Goal: Task Accomplishment & Management: Manage account settings

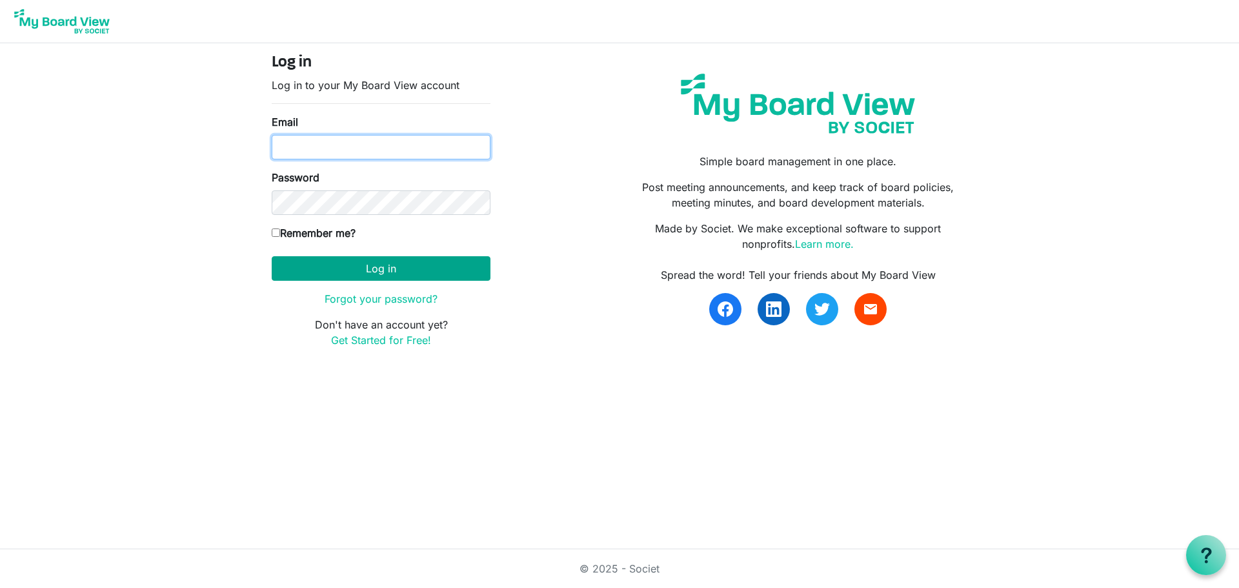
type input "natalie@uics.ca"
click at [440, 278] on button "Log in" at bounding box center [381, 268] width 219 height 25
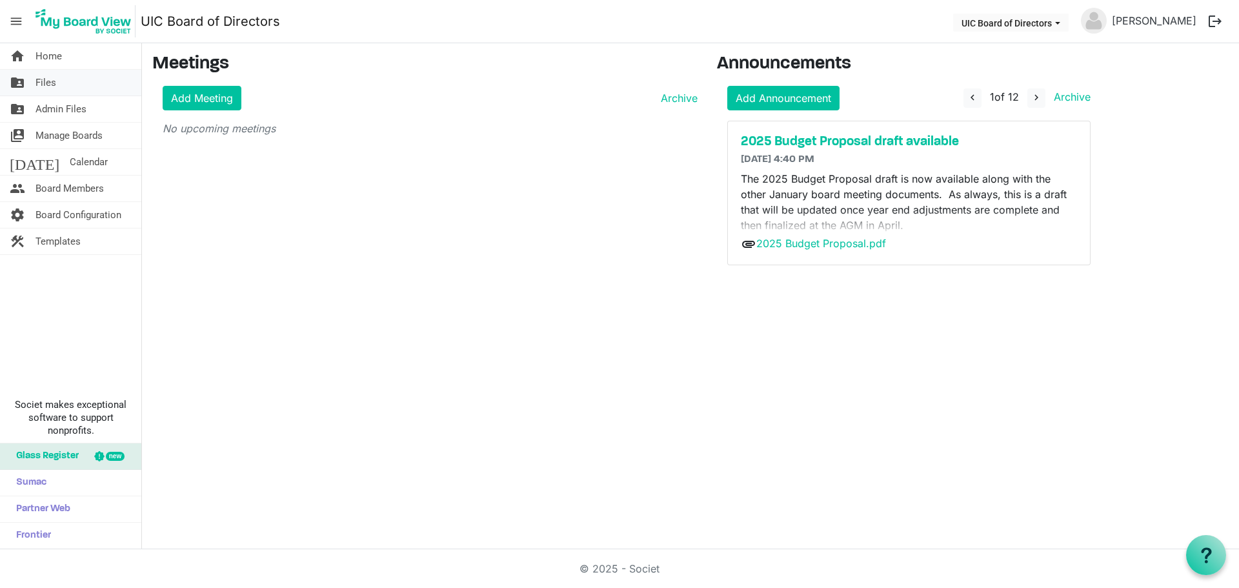
click at [51, 81] on span "Files" at bounding box center [45, 83] width 21 height 26
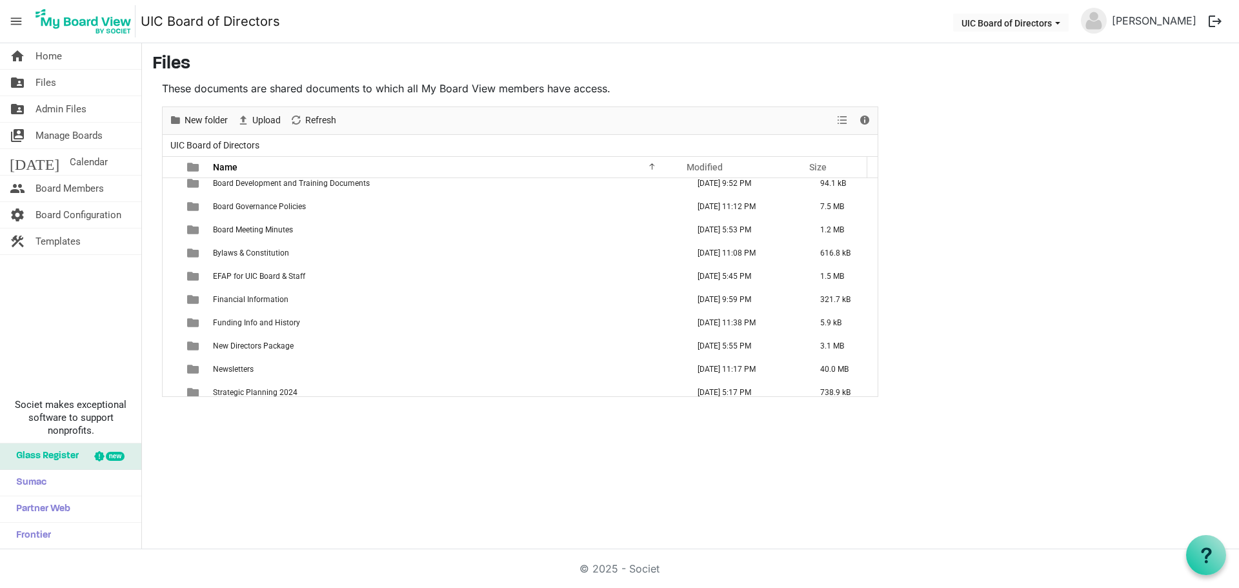
scroll to position [569, 0]
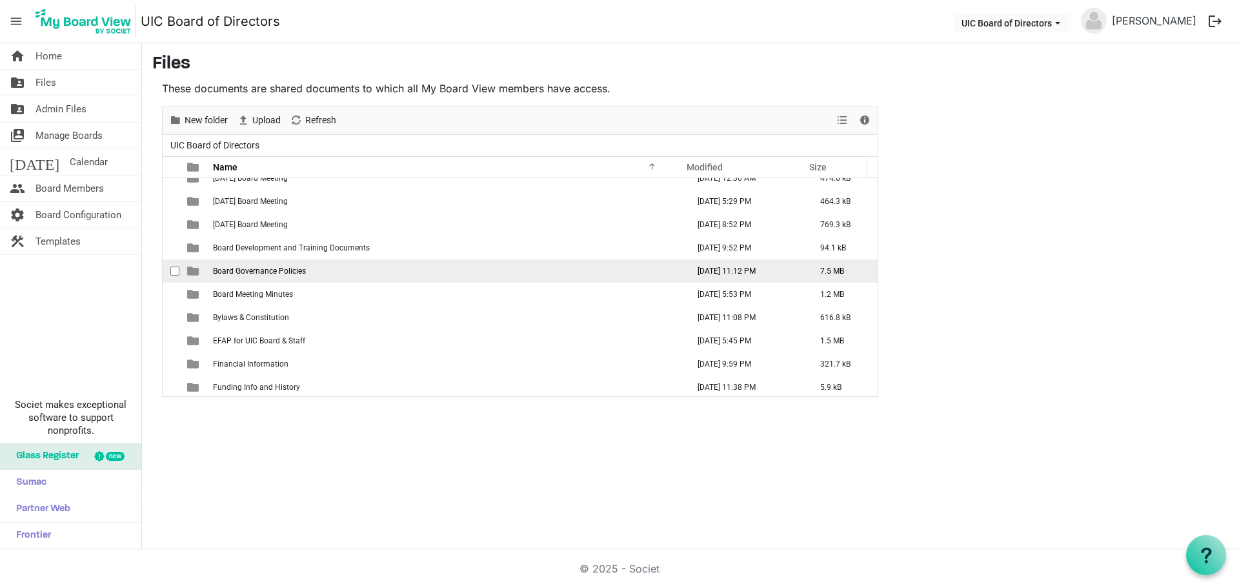
click at [296, 271] on span "Board Governance Policies" at bounding box center [259, 270] width 93 height 9
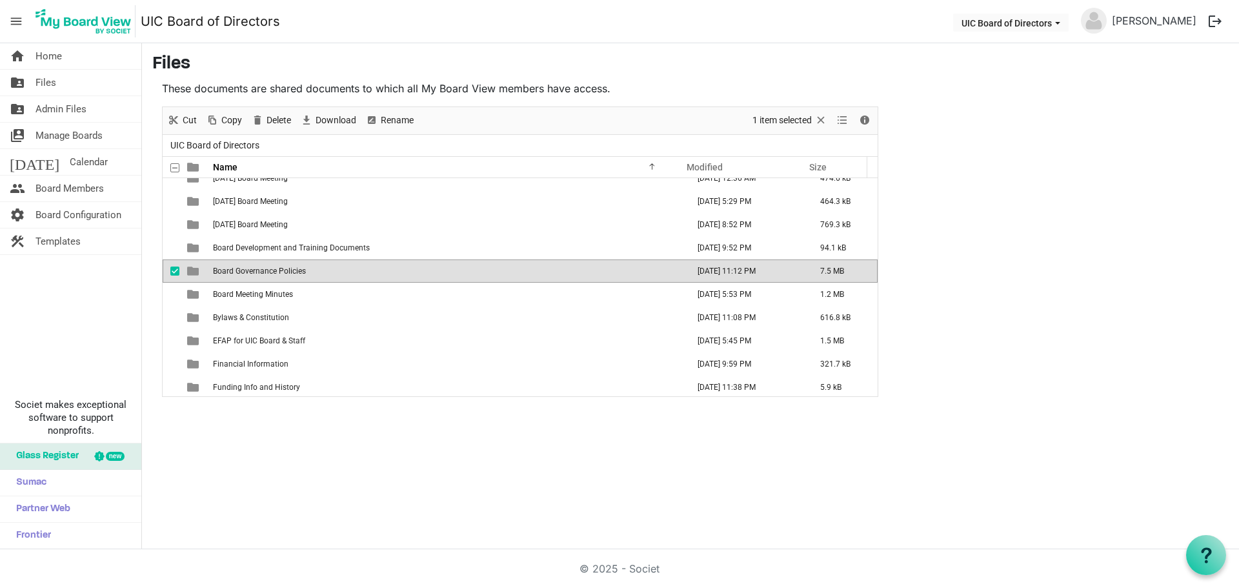
click at [296, 271] on span "Board Governance Policies" at bounding box center [259, 270] width 93 height 9
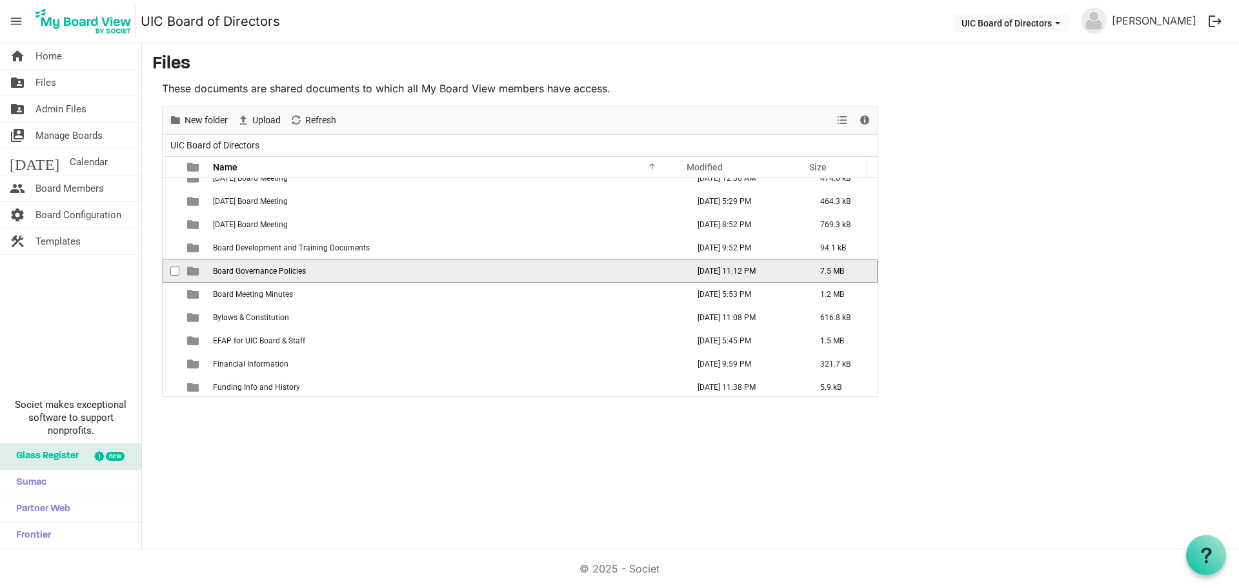
click at [296, 271] on span "Board Governance Policies" at bounding box center [259, 270] width 93 height 9
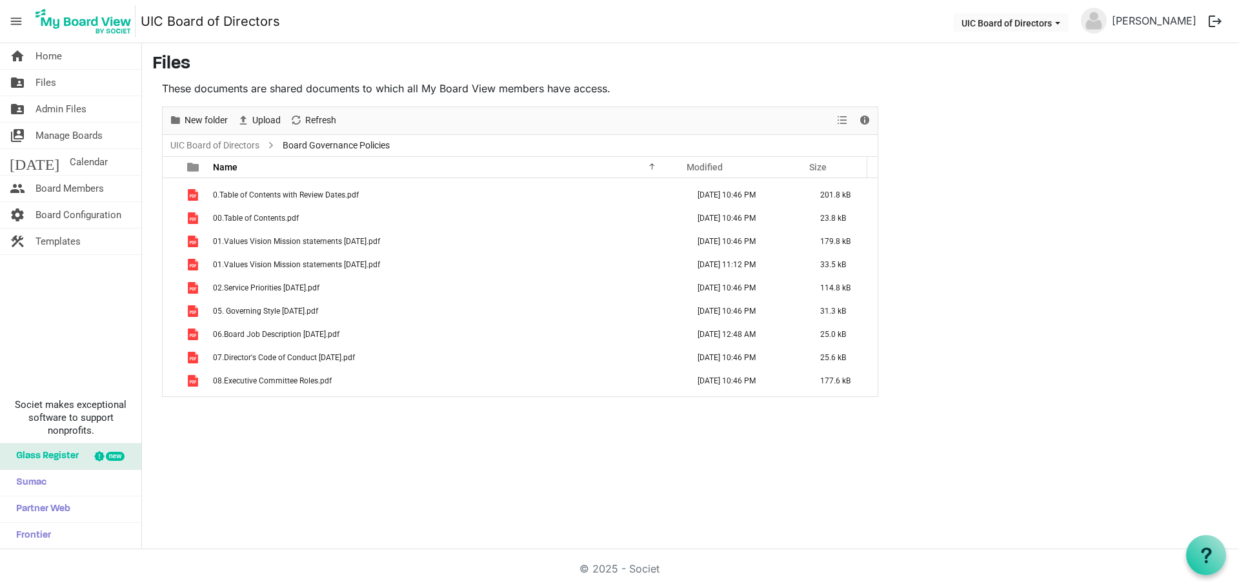
scroll to position [0, 0]
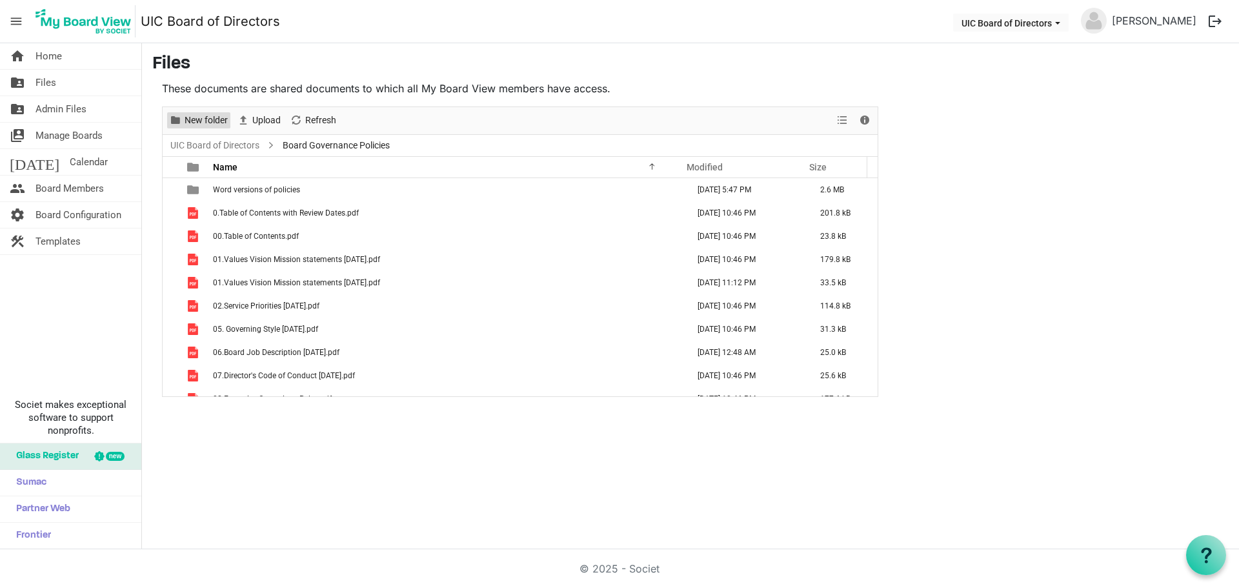
click at [182, 121] on span "New folder" at bounding box center [175, 120] width 15 height 16
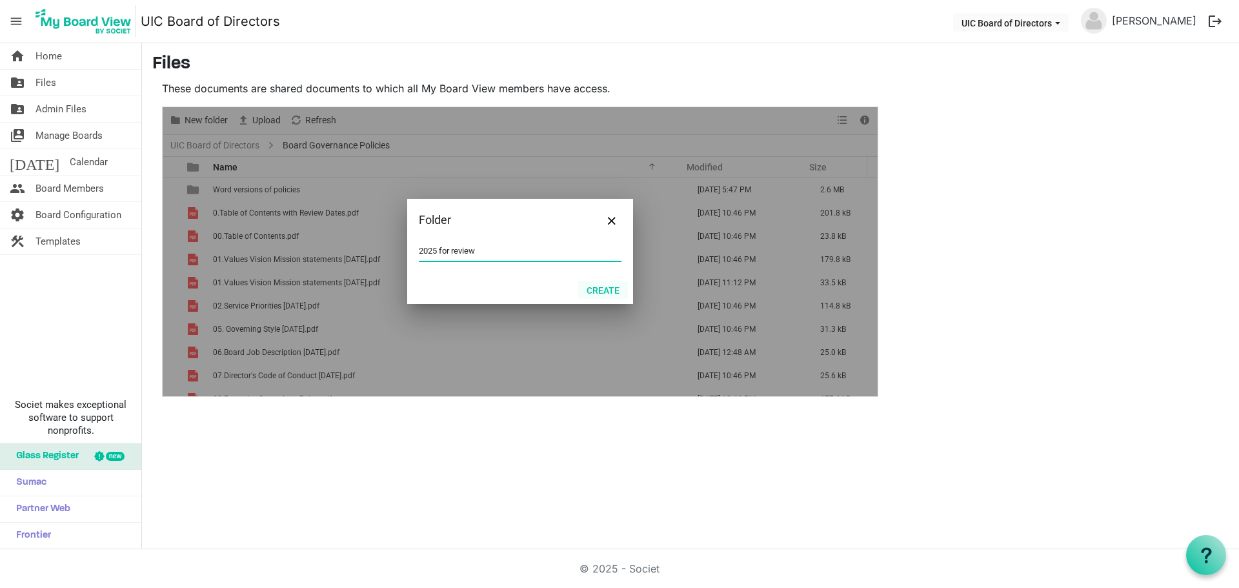
type input "2025 for review"
click at [602, 284] on button "Create" at bounding box center [603, 290] width 50 height 18
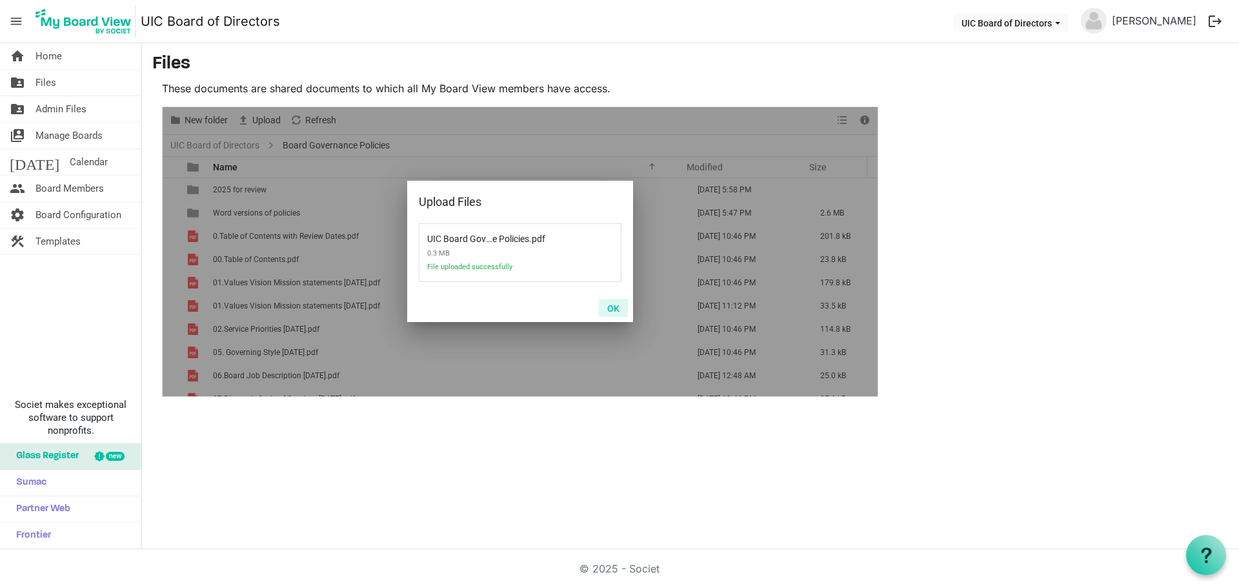
click at [618, 308] on button "OK" at bounding box center [613, 308] width 29 height 18
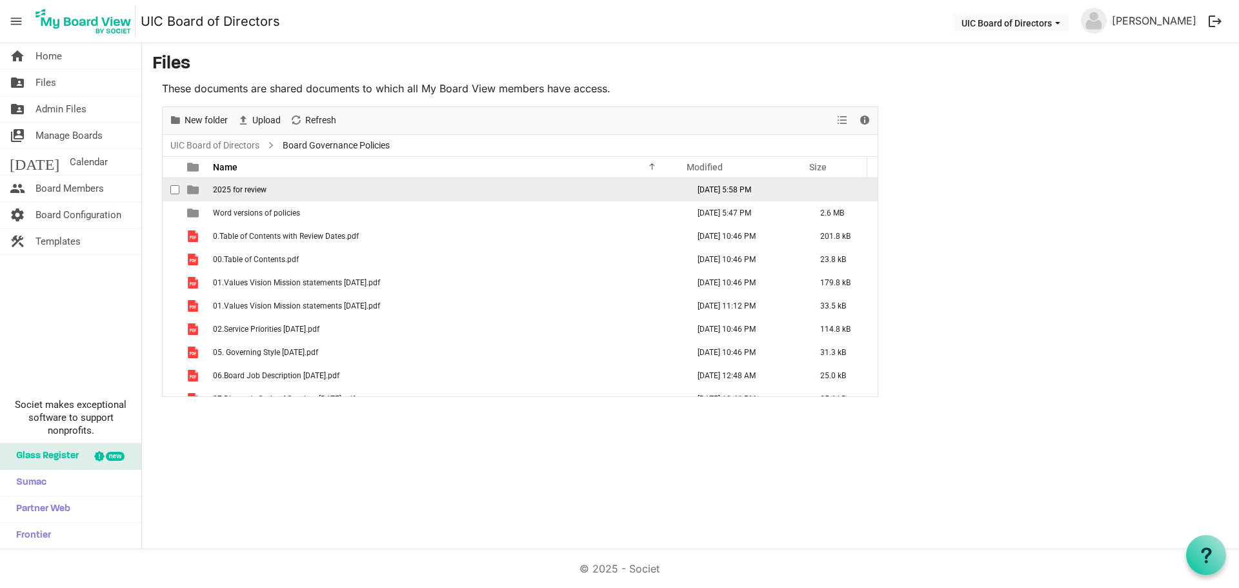
click at [221, 188] on span "2025 for review" at bounding box center [240, 189] width 54 height 9
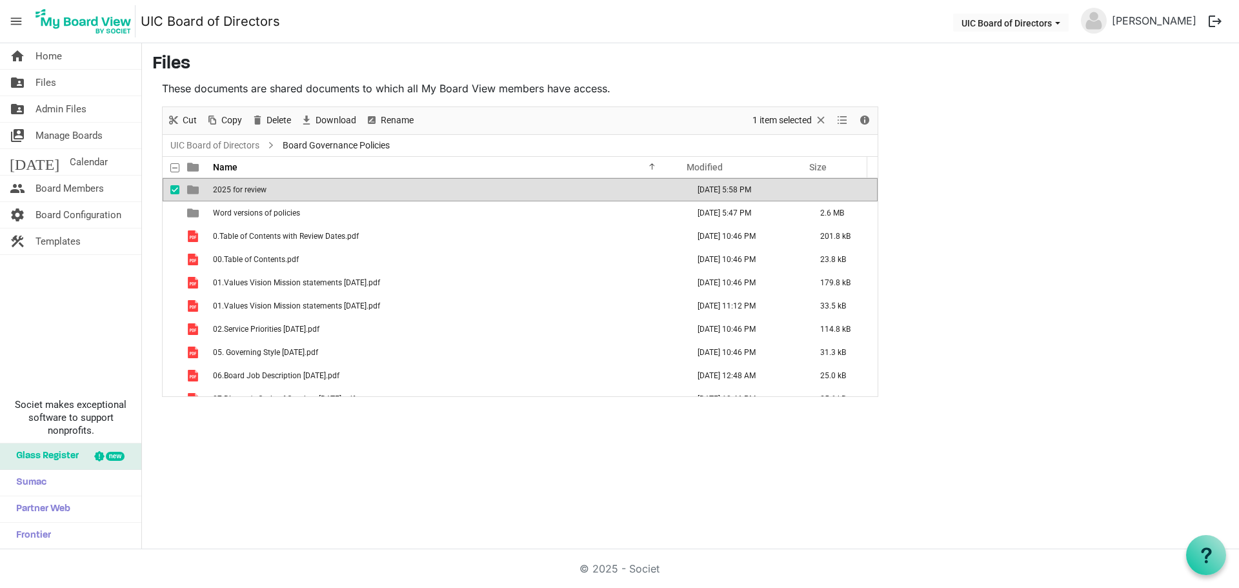
click at [263, 186] on span "2025 for review" at bounding box center [240, 189] width 54 height 9
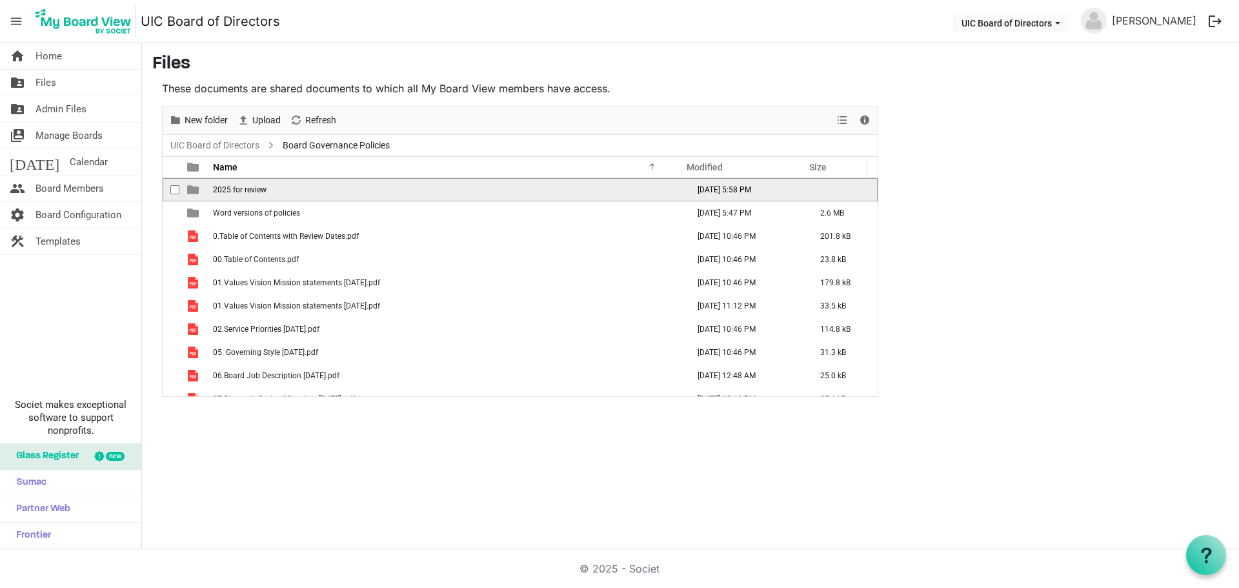
click at [263, 186] on span "2025 for review" at bounding box center [240, 189] width 54 height 9
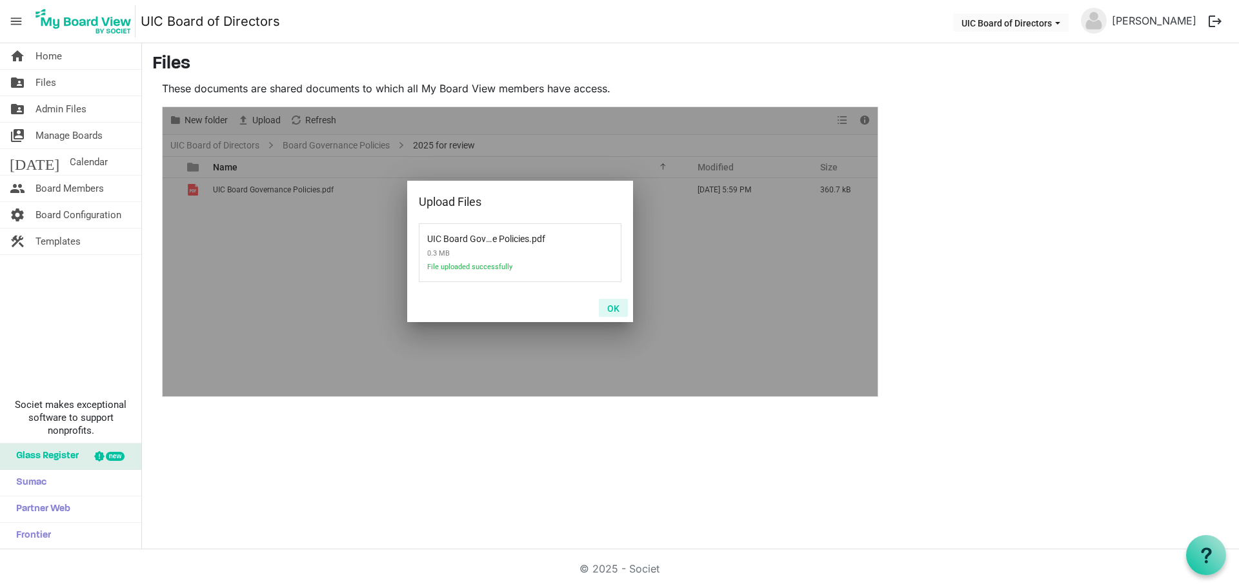
click at [616, 308] on button "OK" at bounding box center [613, 308] width 29 height 18
click at [616, 310] on button "OK" at bounding box center [613, 308] width 29 height 18
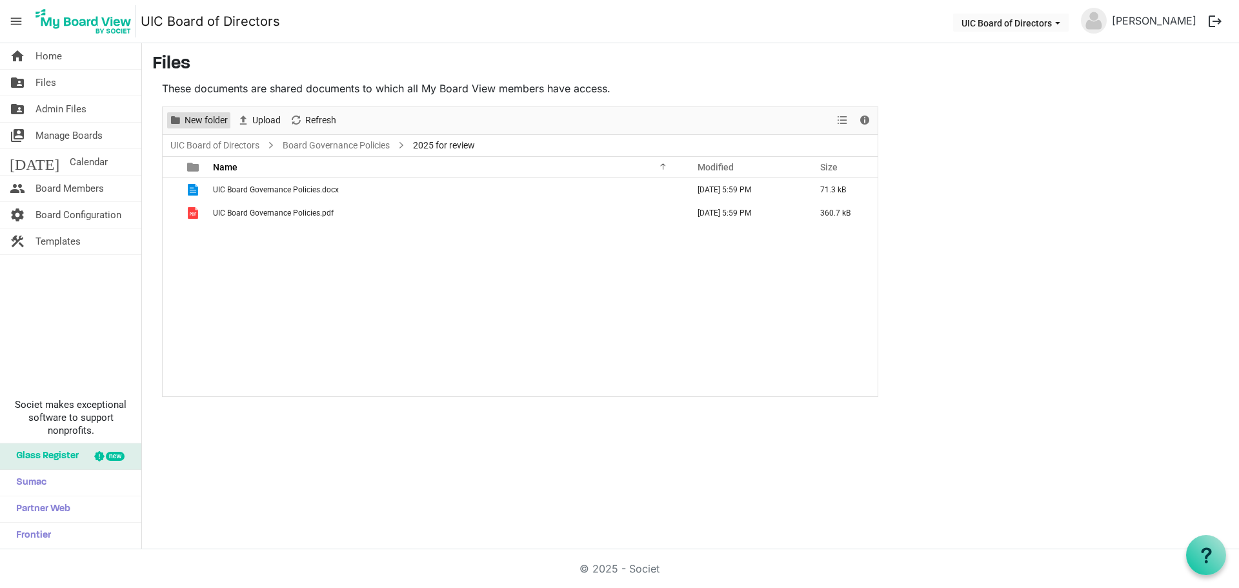
click at [219, 122] on span "New folder" at bounding box center [206, 120] width 46 height 16
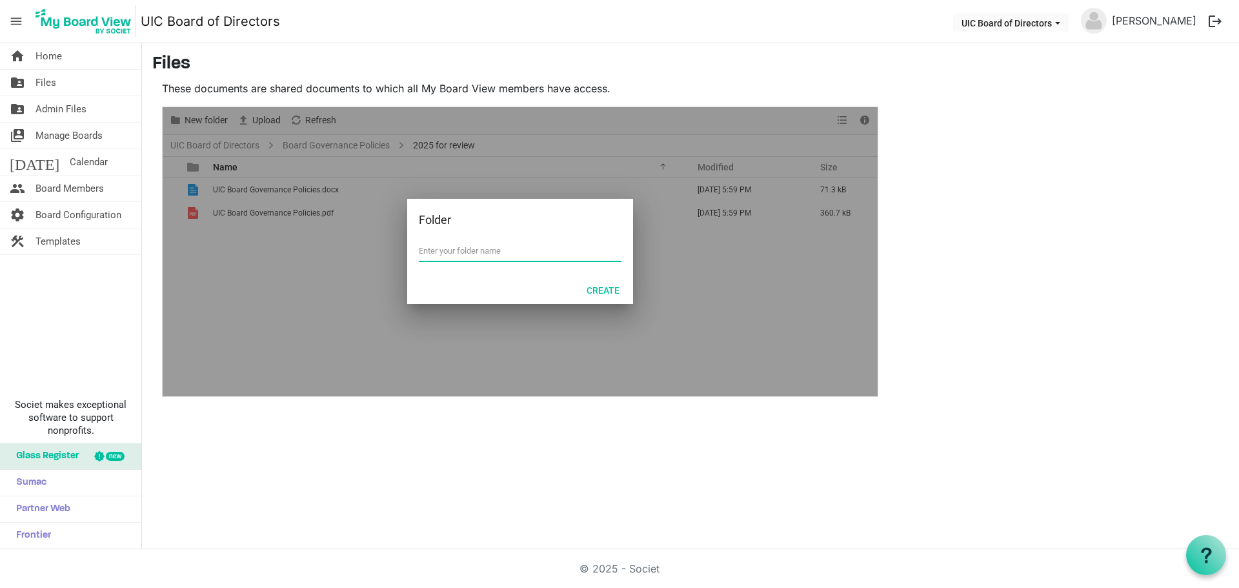
click at [703, 302] on div at bounding box center [520, 251] width 715 height 289
click at [323, 279] on div at bounding box center [520, 251] width 715 height 289
click at [596, 289] on button "Create" at bounding box center [603, 290] width 50 height 18
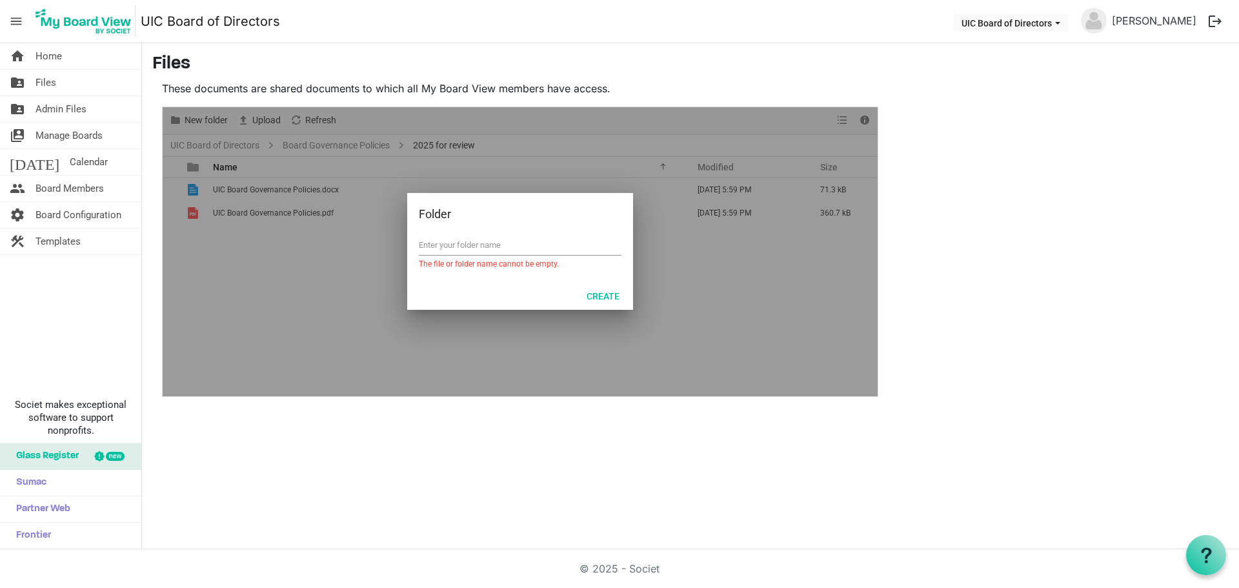
click at [714, 299] on div at bounding box center [520, 251] width 715 height 289
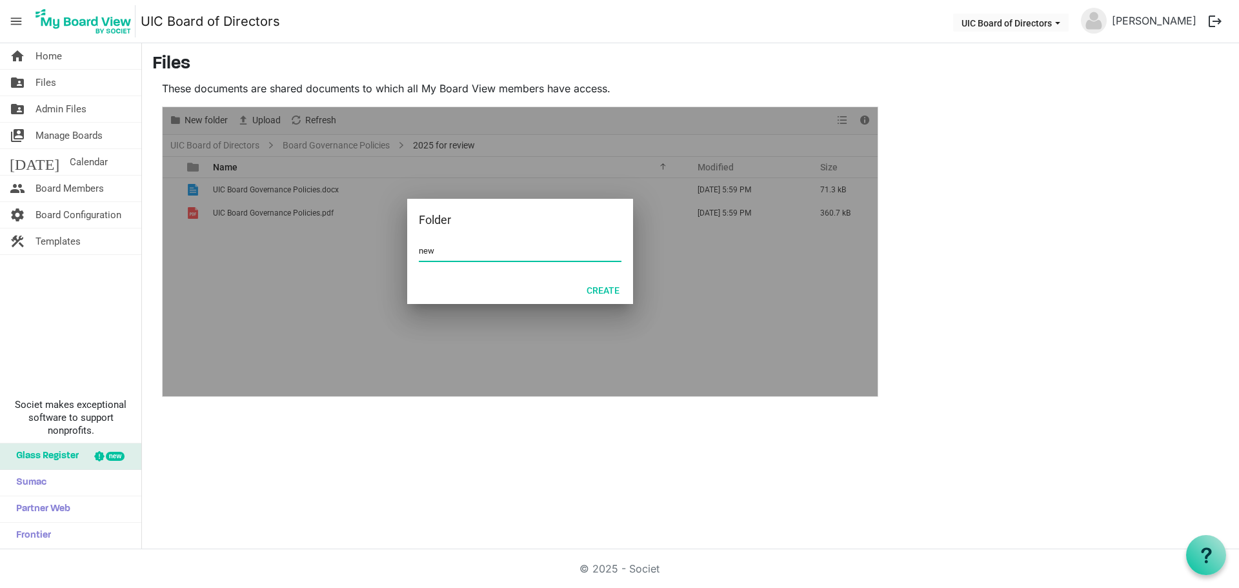
type input "new"
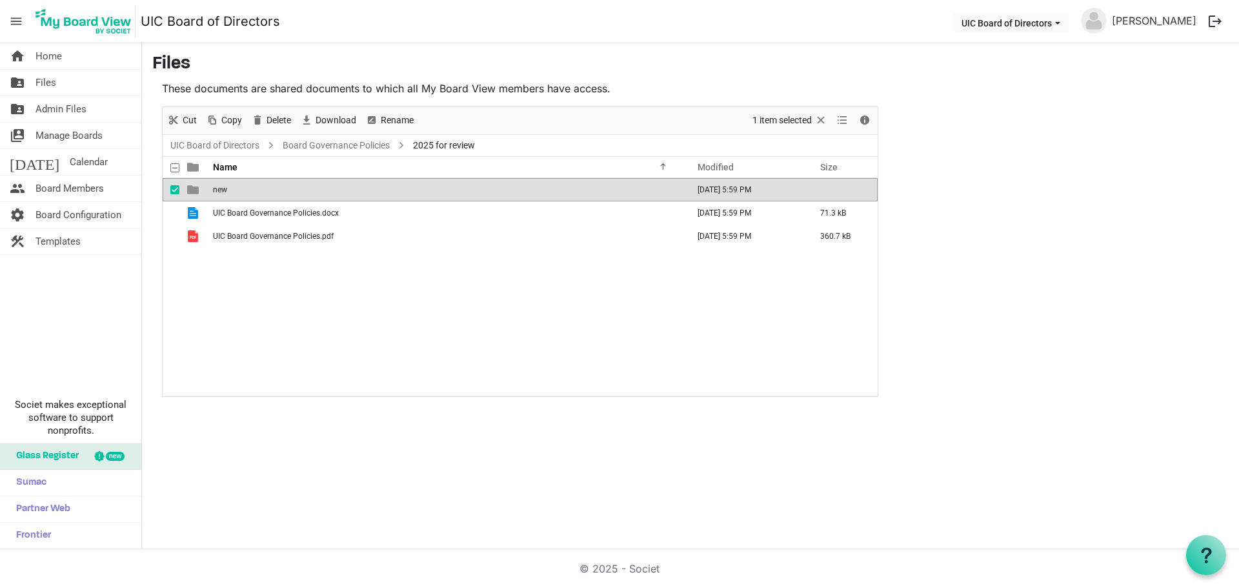
click at [230, 196] on td "new" at bounding box center [446, 189] width 475 height 23
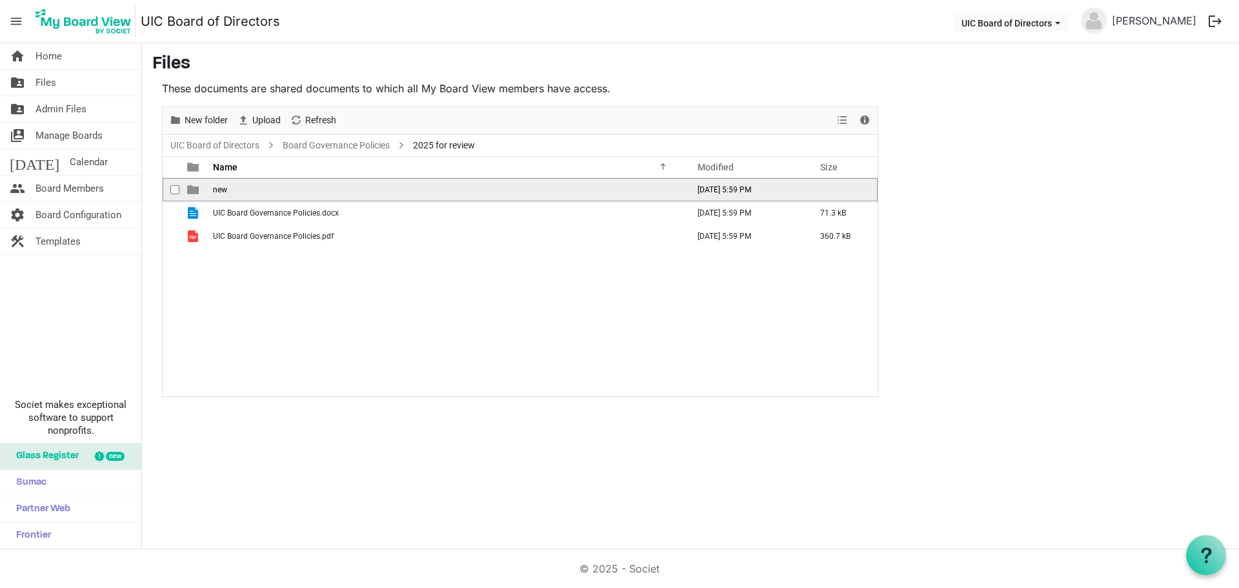
click at [237, 195] on td "new" at bounding box center [446, 189] width 475 height 23
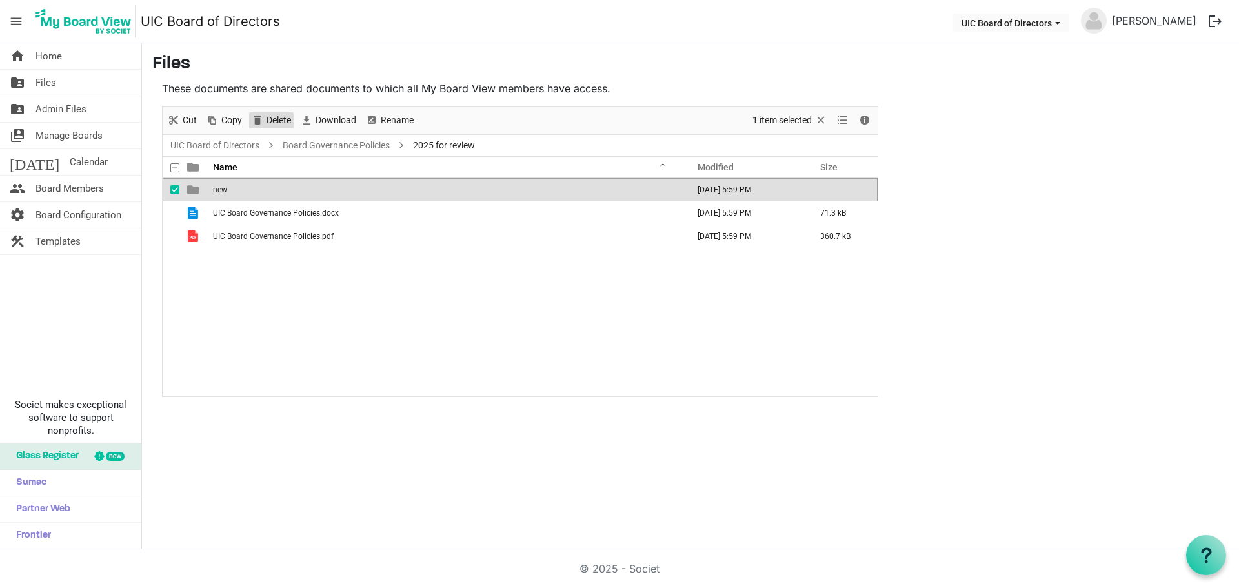
click at [267, 123] on span "Delete" at bounding box center [278, 120] width 27 height 16
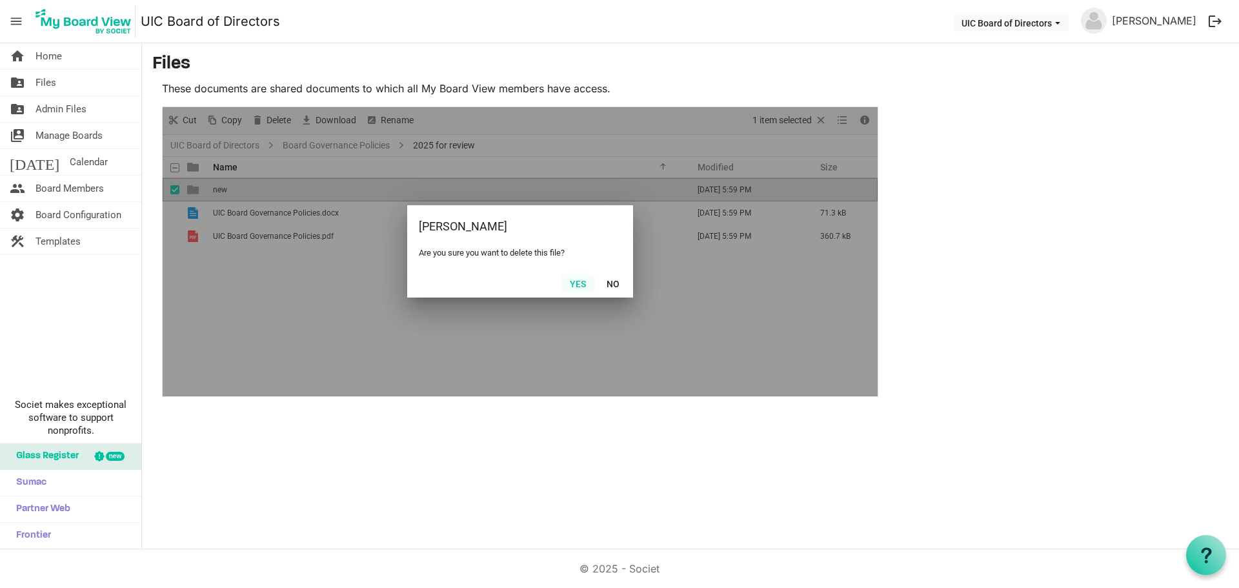
click at [578, 288] on button "Yes" at bounding box center [577, 283] width 33 height 18
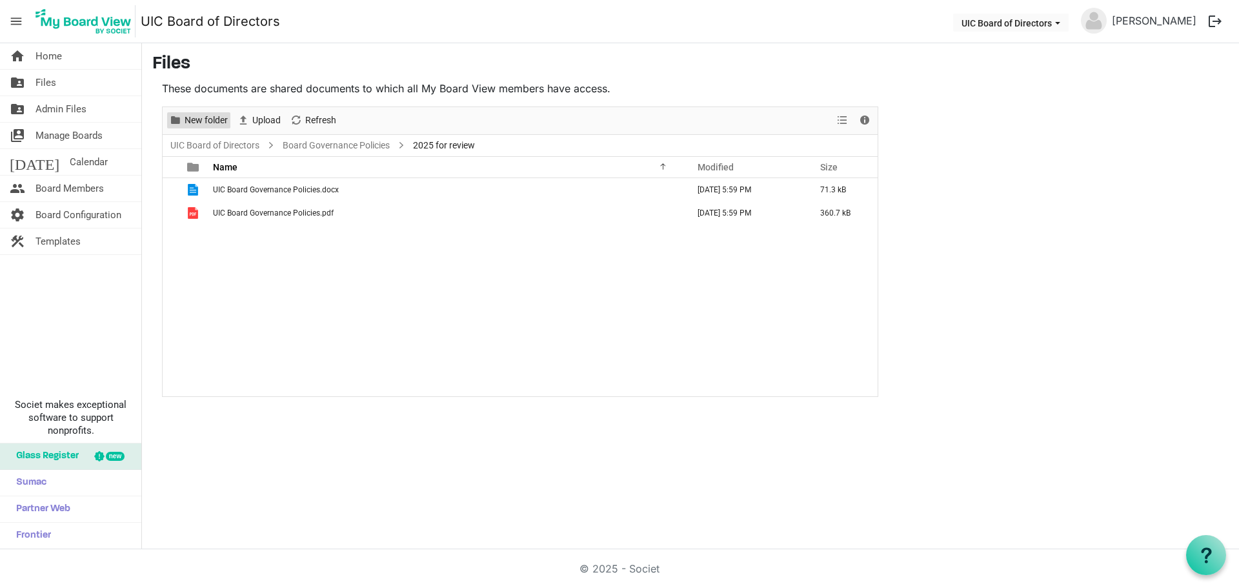
click at [207, 117] on span "New folder" at bounding box center [206, 120] width 46 height 16
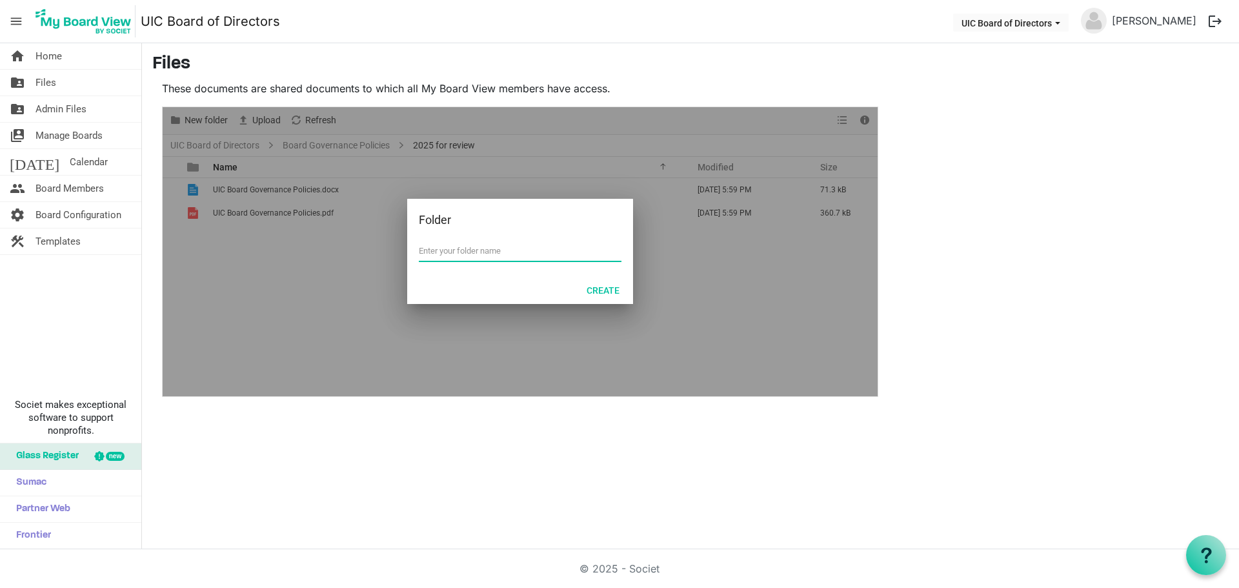
drag, startPoint x: 678, startPoint y: 330, endPoint x: 664, endPoint y: 314, distance: 21.5
click at [678, 328] on div at bounding box center [520, 251] width 715 height 289
click at [408, 297] on div "Create" at bounding box center [520, 290] width 226 height 28
click at [463, 246] on input "text" at bounding box center [520, 250] width 203 height 19
type input "new"
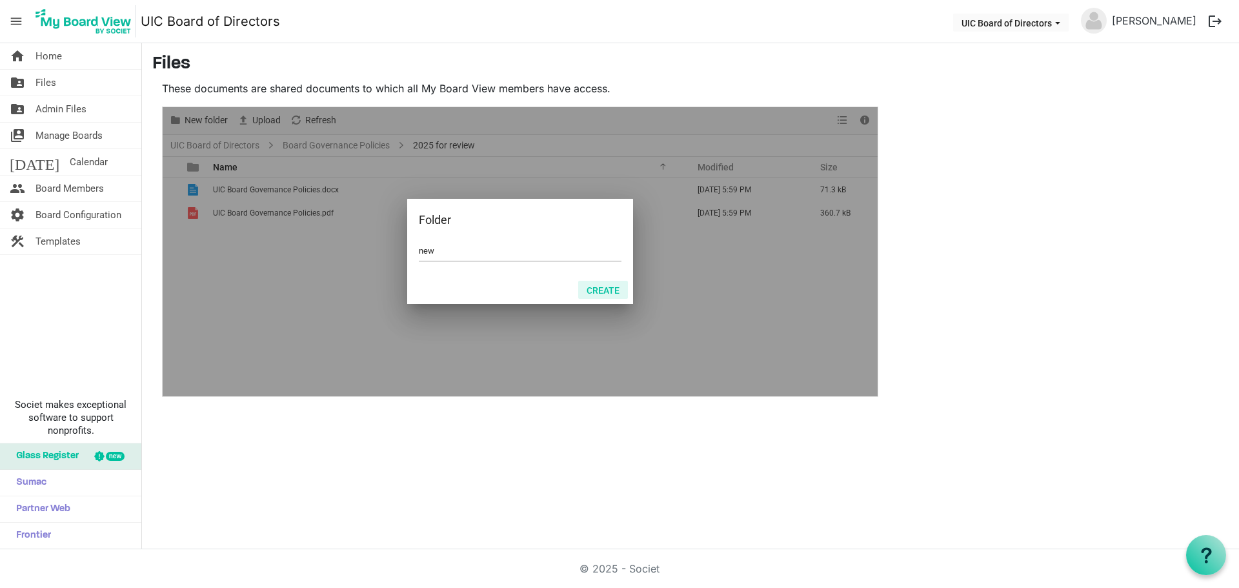
click at [611, 296] on button "Create" at bounding box center [603, 290] width 50 height 18
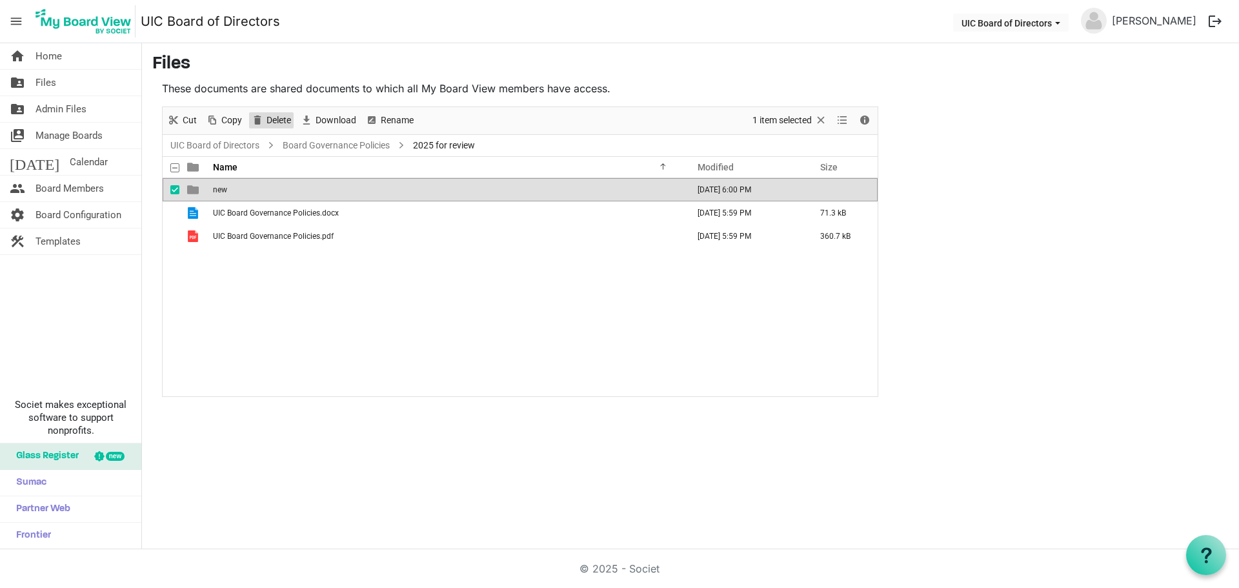
click at [281, 117] on span "Delete" at bounding box center [278, 120] width 27 height 16
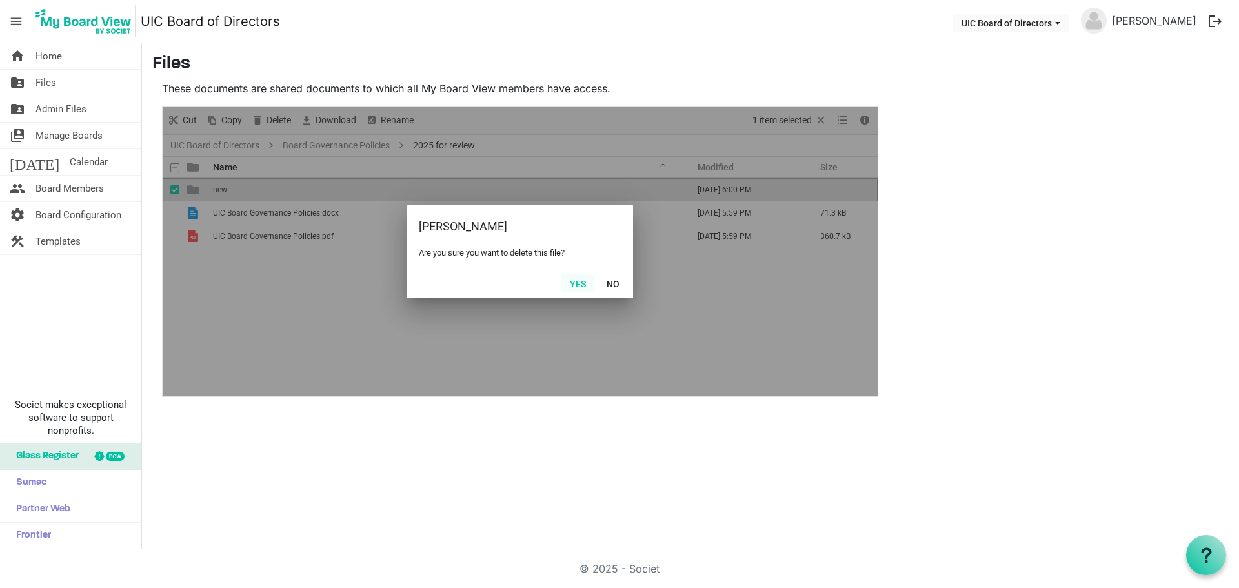
click at [574, 286] on button "Yes" at bounding box center [577, 283] width 33 height 18
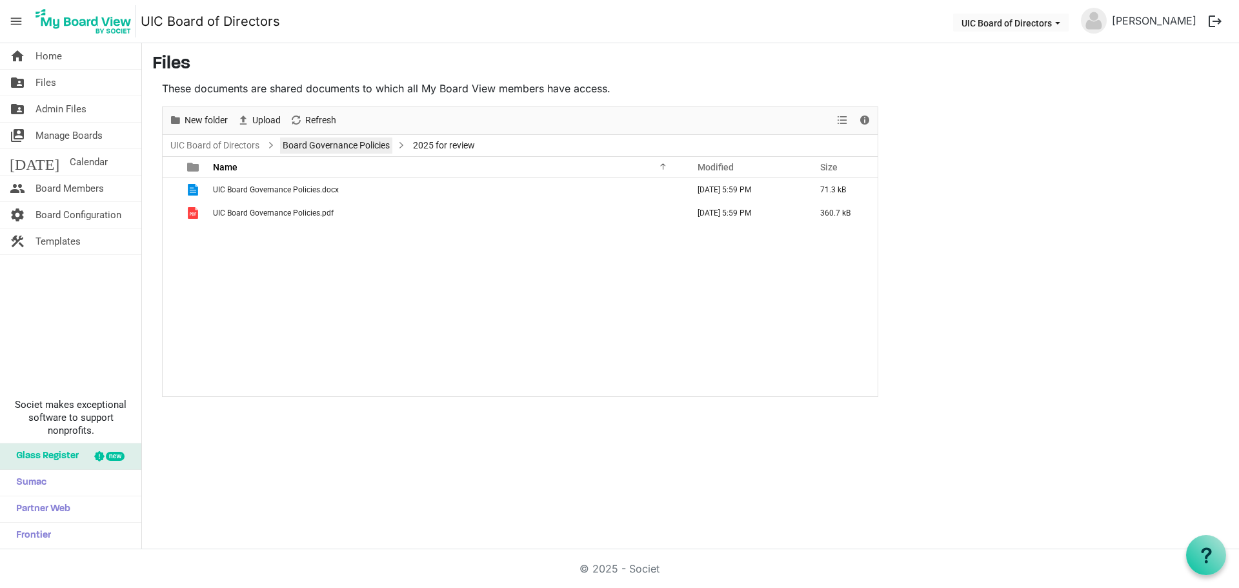
click at [372, 146] on link "Board Governance Policies" at bounding box center [336, 145] width 112 height 16
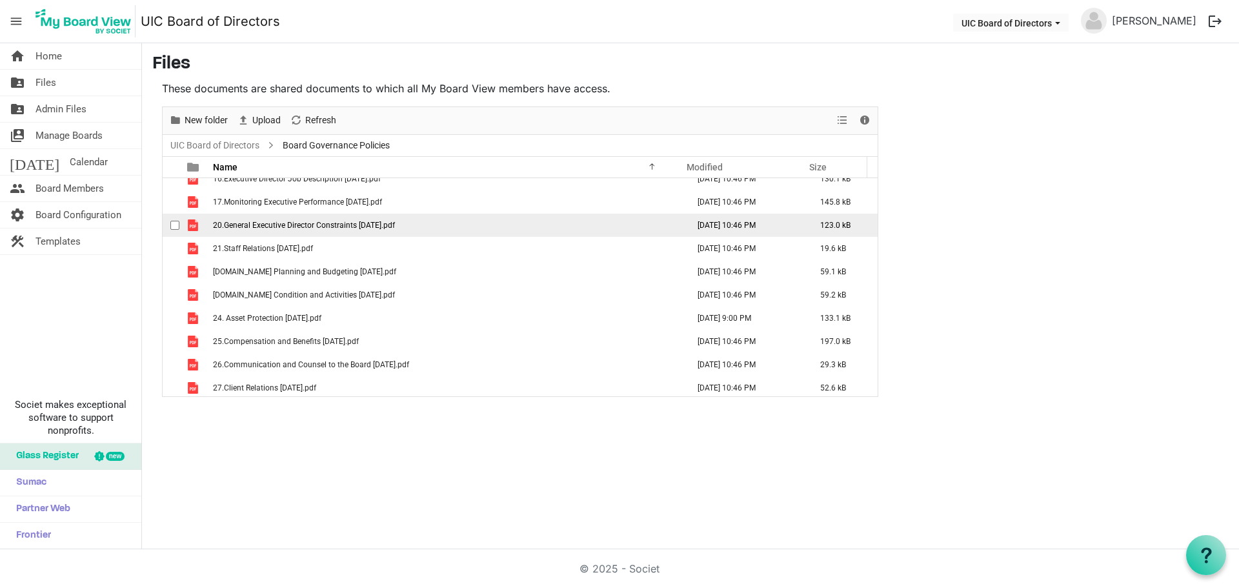
scroll to position [409, 0]
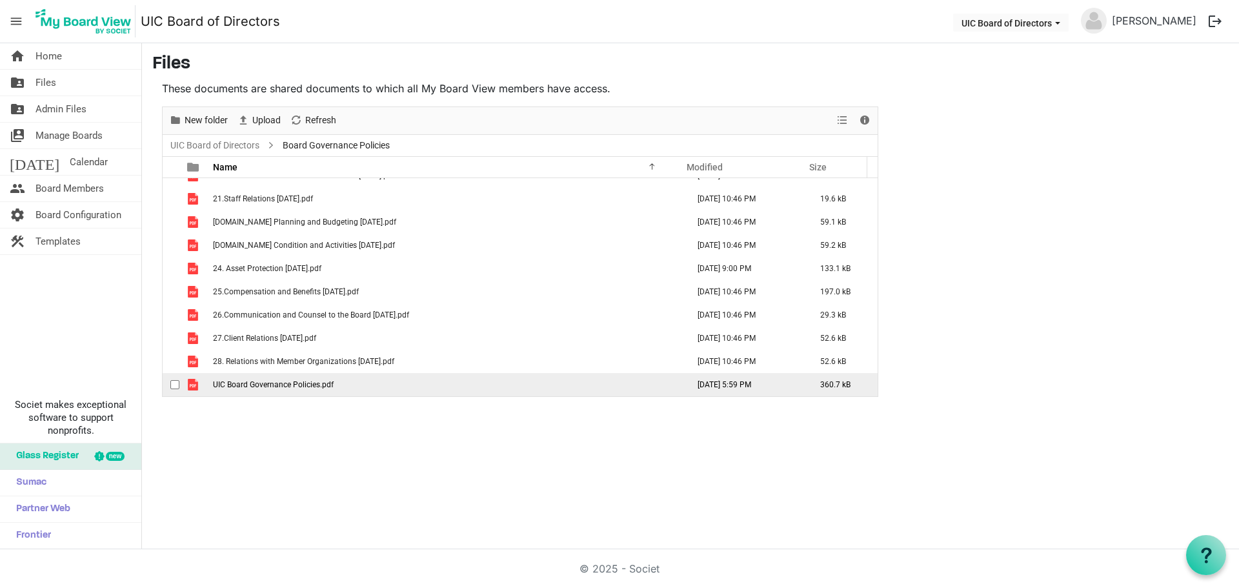
click at [330, 383] on span "UIC Board Governance Policies.pdf" at bounding box center [273, 384] width 121 height 9
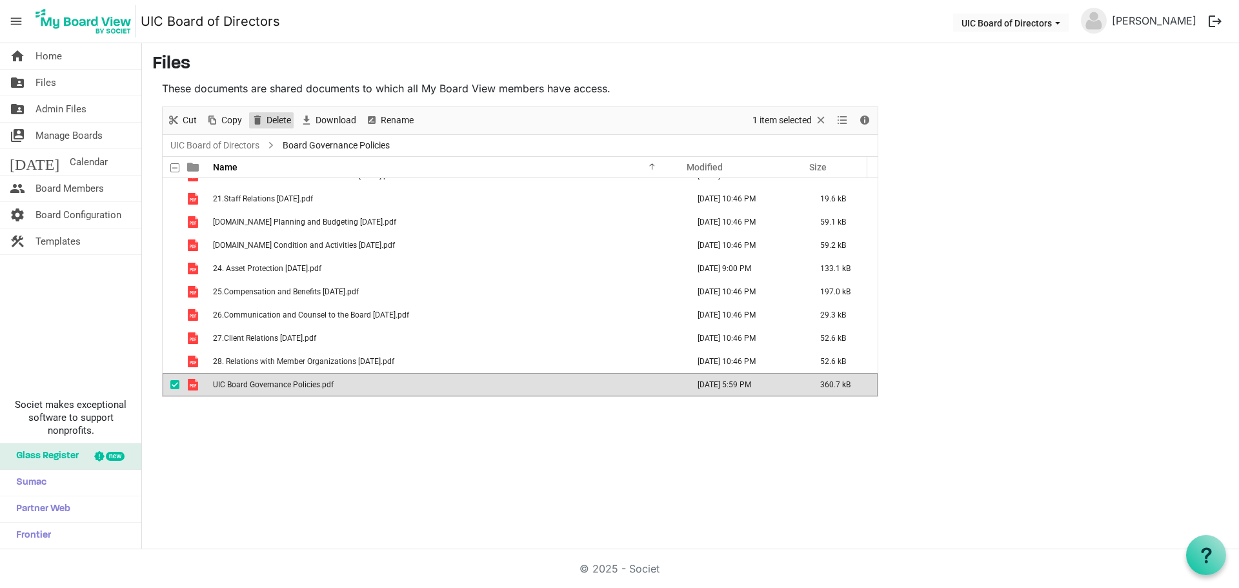
click at [280, 121] on span "Delete" at bounding box center [278, 120] width 27 height 16
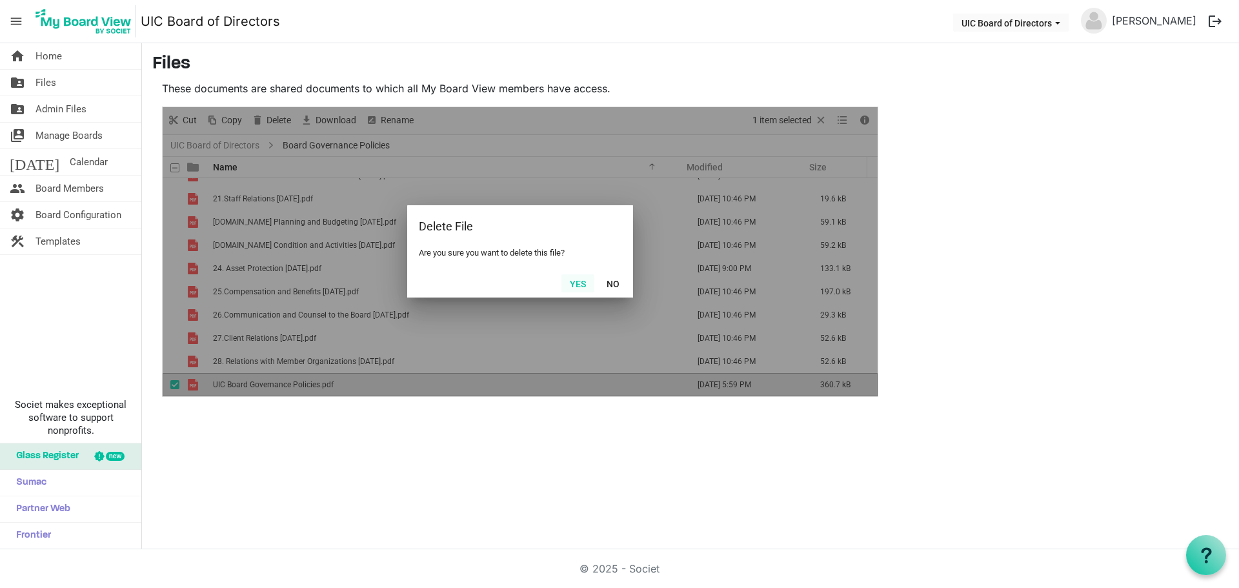
click at [582, 281] on button "Yes" at bounding box center [577, 283] width 33 height 18
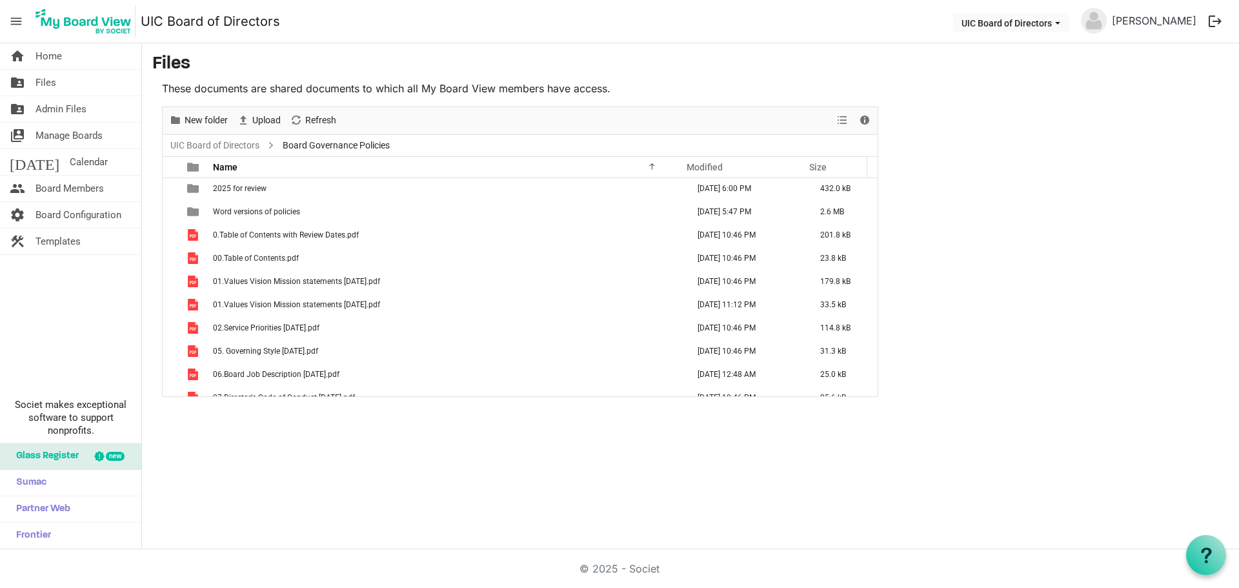
scroll to position [0, 0]
click at [55, 58] on span "Home" at bounding box center [48, 56] width 26 height 26
